Goal: Find specific page/section: Find specific page/section

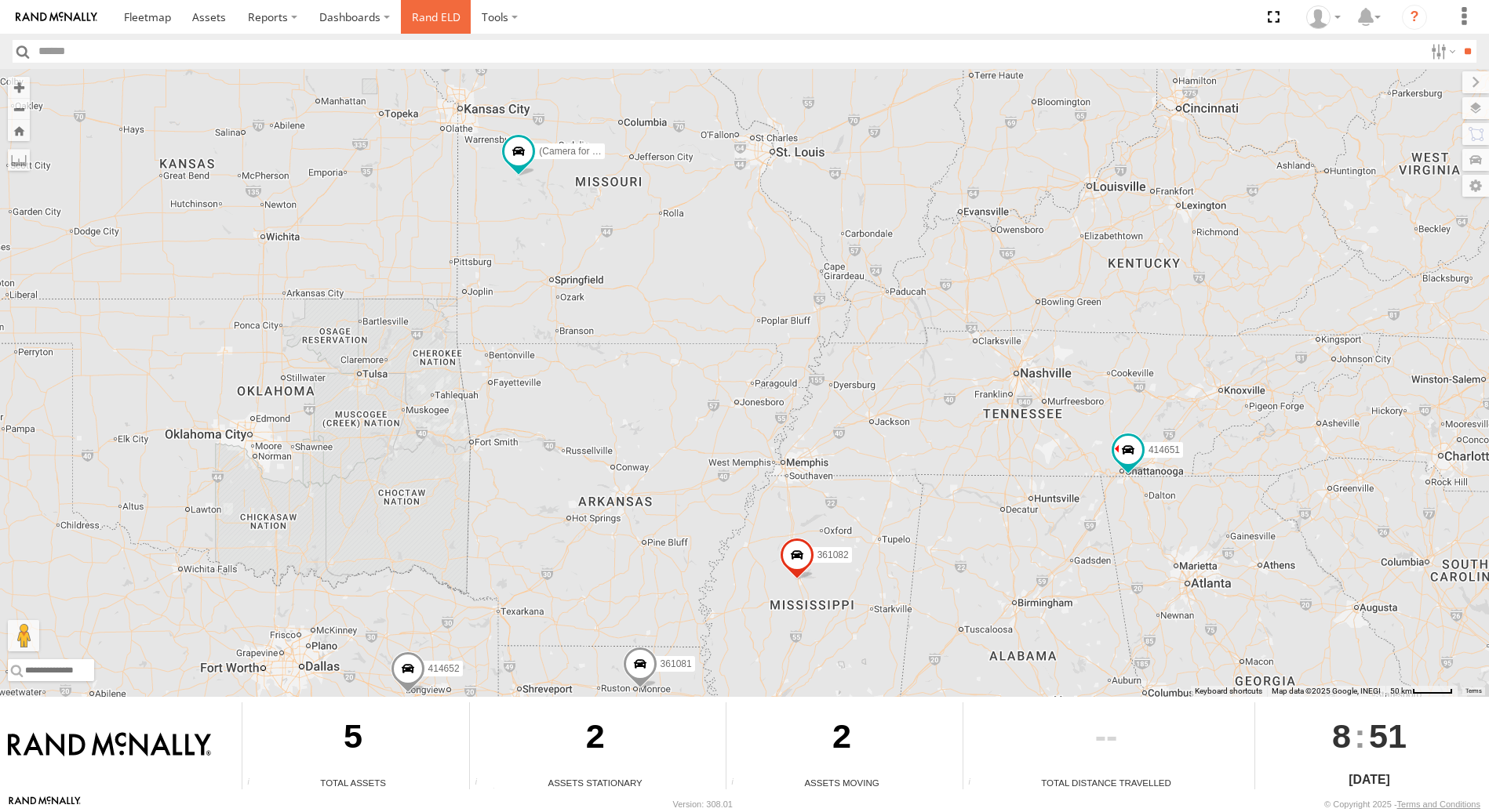
click at [435, 21] on link "Rand ELD" at bounding box center [436, 17] width 70 height 33
